Goal: Transaction & Acquisition: Purchase product/service

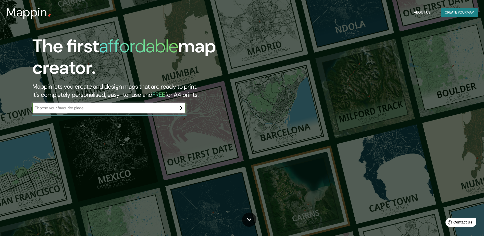
click at [156, 110] on input "text" at bounding box center [103, 108] width 143 height 6
type input "l"
type input "chiclayo"
click at [178, 111] on button "button" at bounding box center [180, 108] width 10 height 10
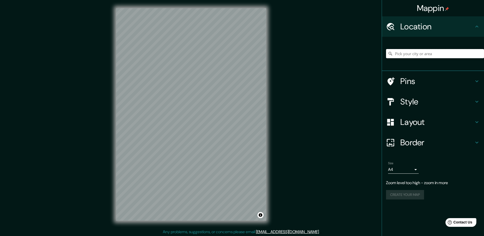
click at [428, 53] on input "Pick your city or area" at bounding box center [435, 53] width 98 height 9
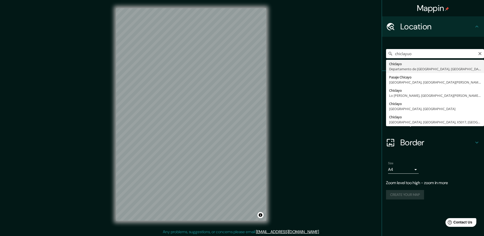
type input "Chiclayo, Departamento de [GEOGRAPHIC_DATA], [GEOGRAPHIC_DATA]"
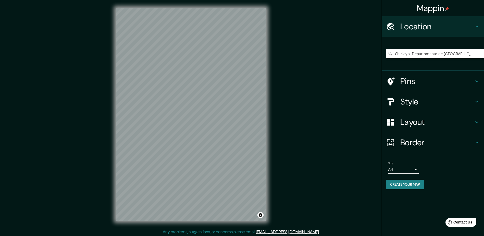
click at [408, 170] on body "Mappin Location [GEOGRAPHIC_DATA], [GEOGRAPHIC_DATA], [GEOGRAPHIC_DATA] Pins St…" at bounding box center [242, 118] width 484 height 236
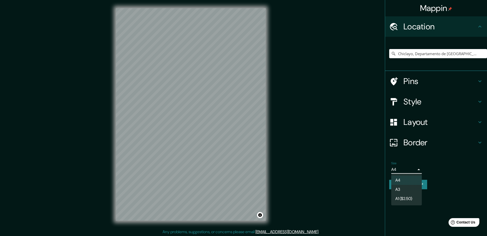
click at [401, 192] on li "A3" at bounding box center [407, 189] width 31 height 9
type input "a4"
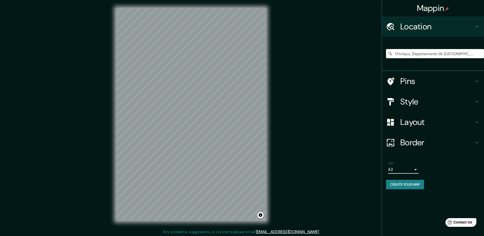
click at [416, 99] on h4 "Style" at bounding box center [436, 101] width 73 height 10
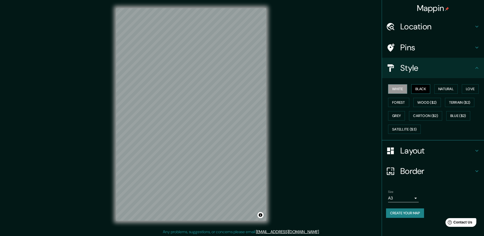
click at [425, 91] on button "Black" at bounding box center [420, 88] width 19 height 9
click at [442, 88] on button "Natural" at bounding box center [445, 88] width 23 height 9
click at [472, 90] on button "Love" at bounding box center [469, 88] width 17 height 9
click at [461, 101] on button "Terrain ($2)" at bounding box center [460, 102] width 30 height 9
click at [424, 102] on button "Wood ($2)" at bounding box center [427, 102] width 28 height 9
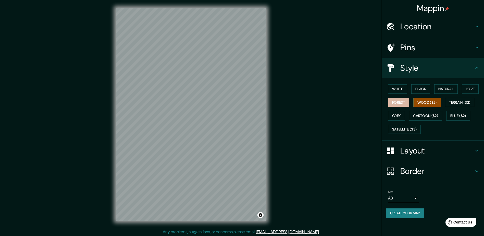
click at [405, 102] on button "Forest" at bounding box center [398, 102] width 21 height 9
click at [401, 113] on button "Grey" at bounding box center [396, 115] width 17 height 9
